Goal: Find specific page/section: Find specific page/section

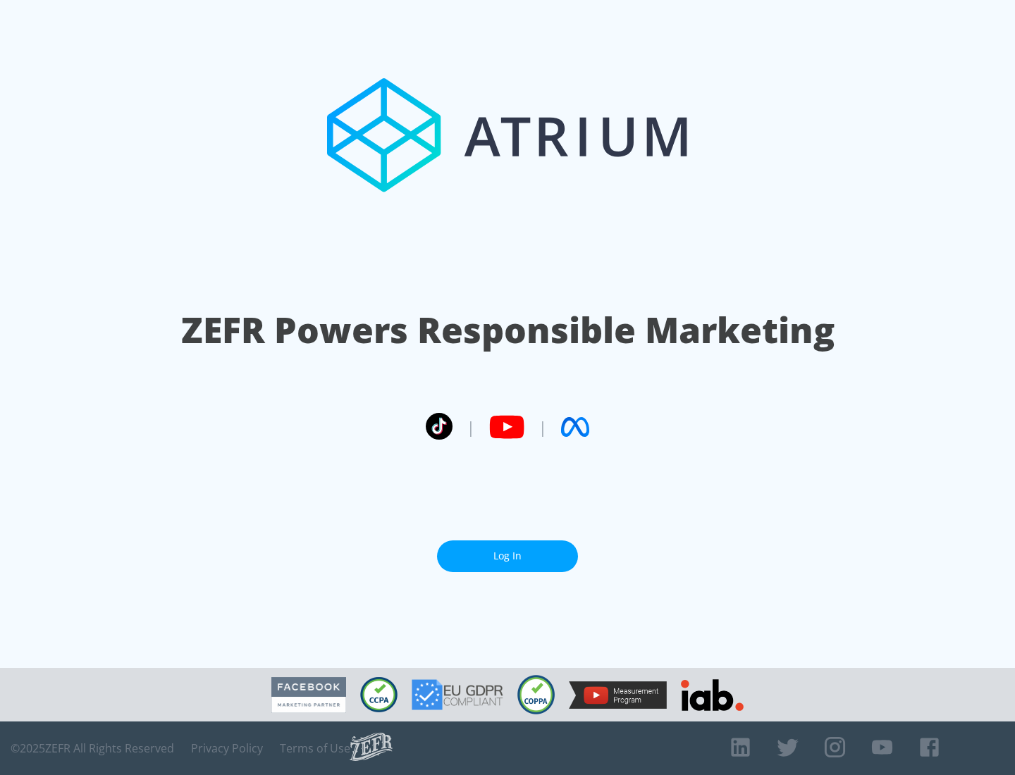
click at [507, 556] on link "Log In" at bounding box center [507, 556] width 141 height 32
